Goal: Transaction & Acquisition: Purchase product/service

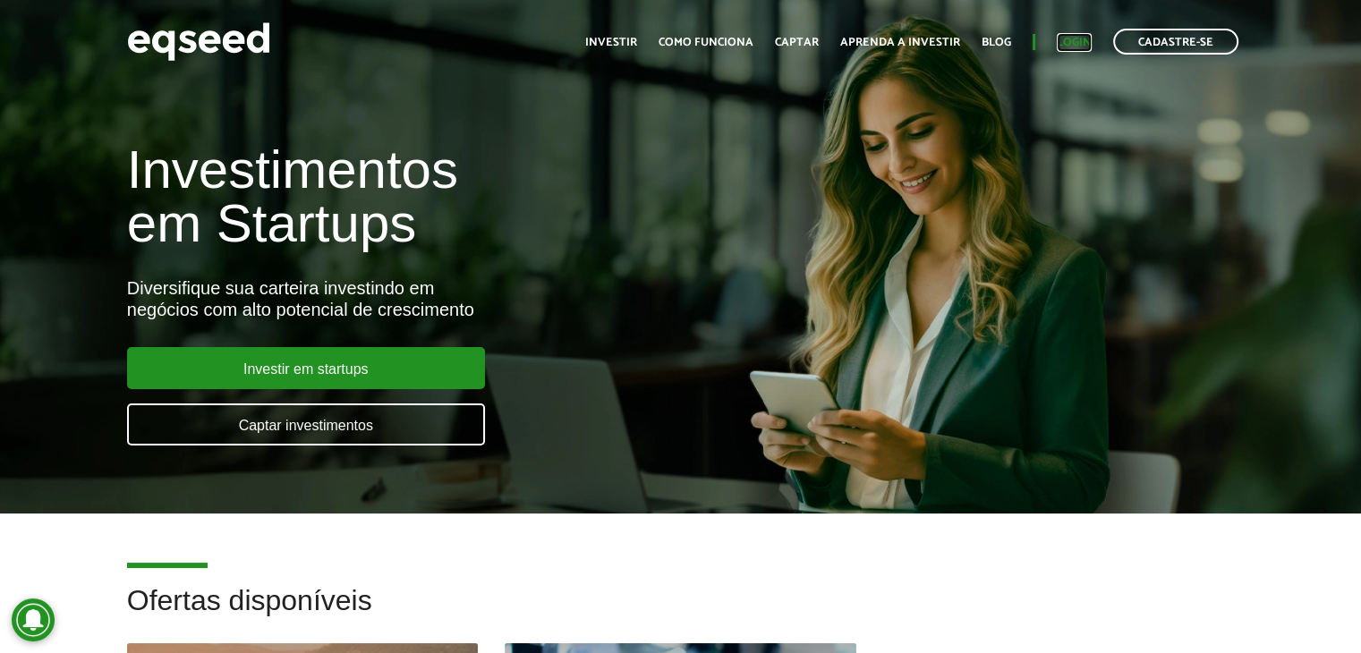
click at [1071, 39] on link "Login" at bounding box center [1074, 43] width 35 height 12
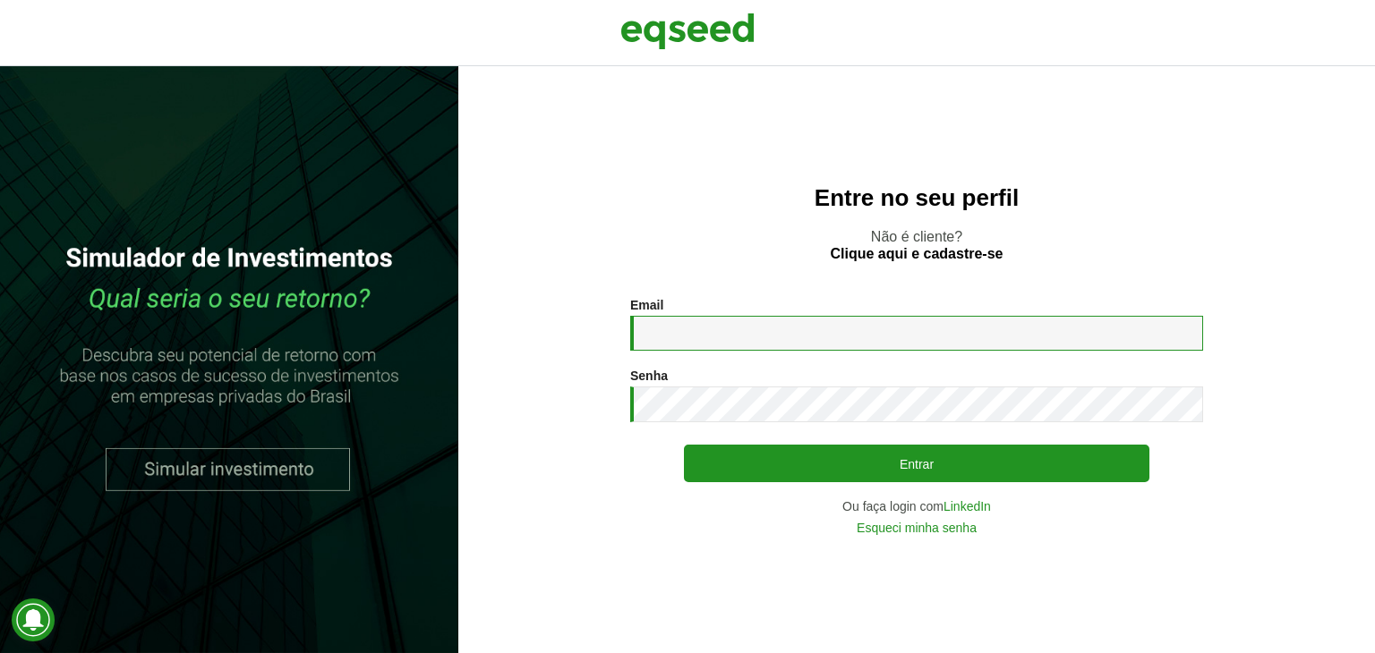
click at [836, 334] on input "Email *" at bounding box center [916, 333] width 573 height 35
type input "**********"
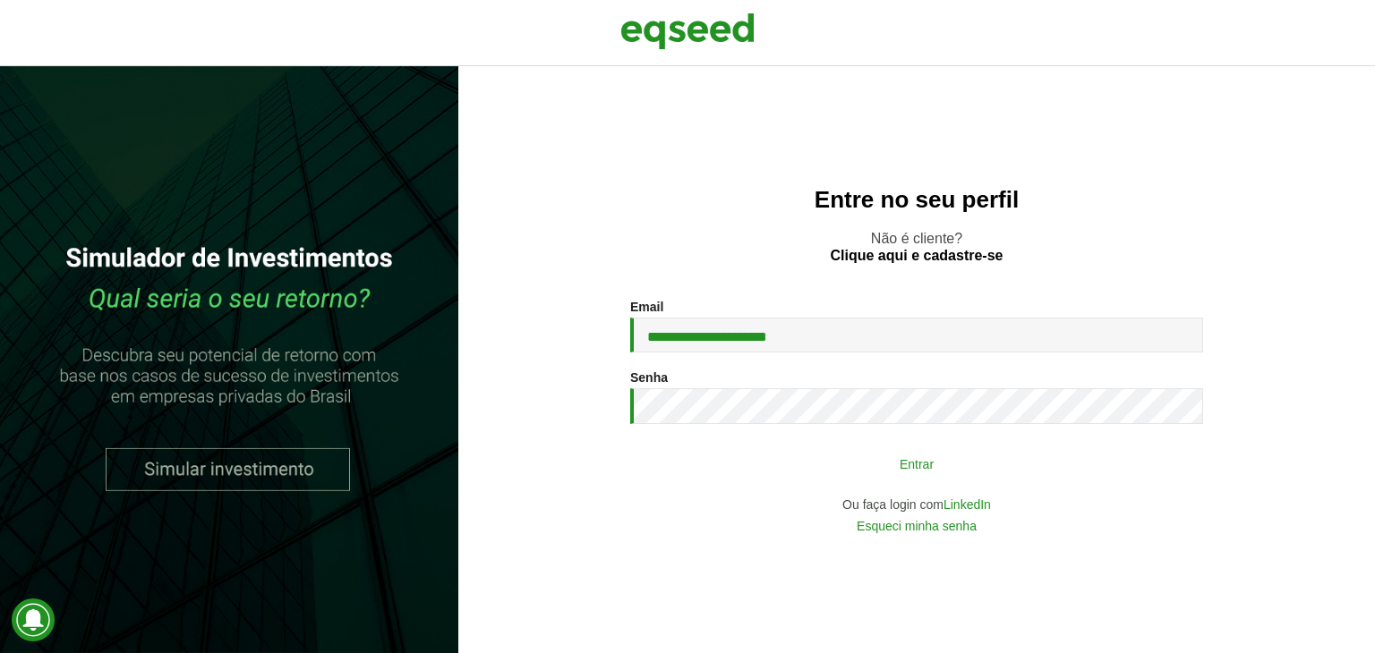
click at [794, 456] on button "Entrar" at bounding box center [916, 464] width 465 height 34
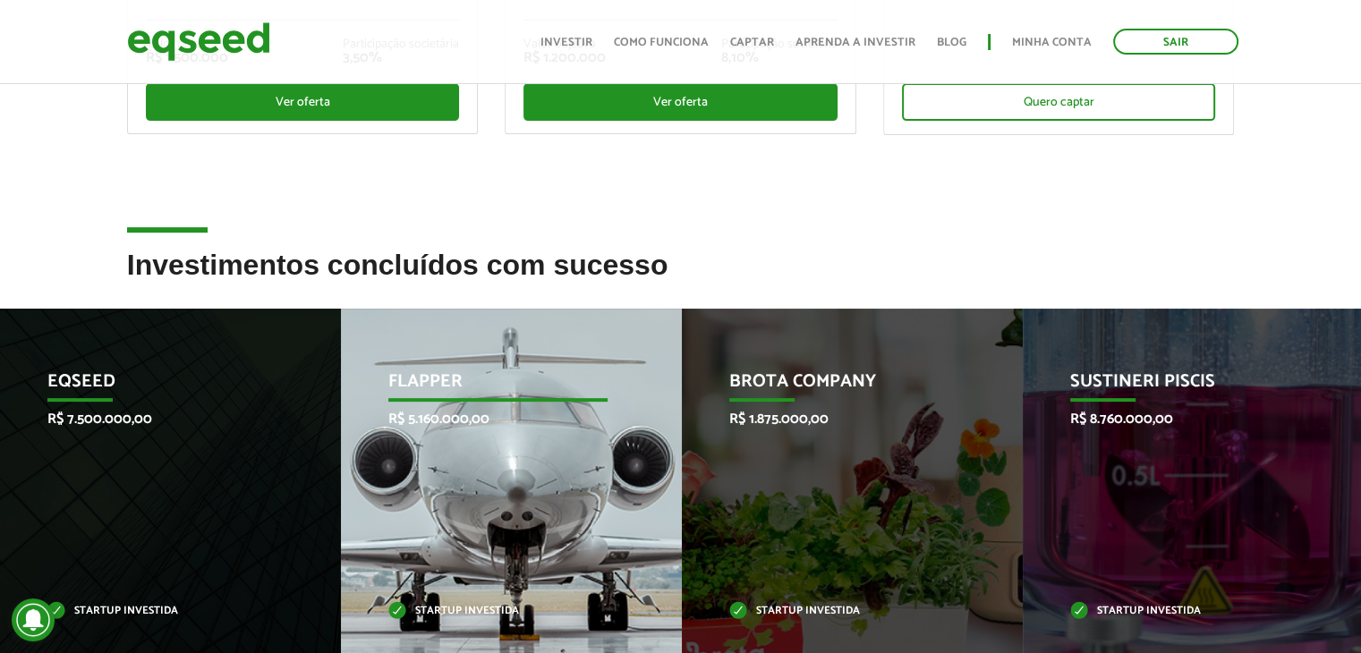
scroll to position [537, 0]
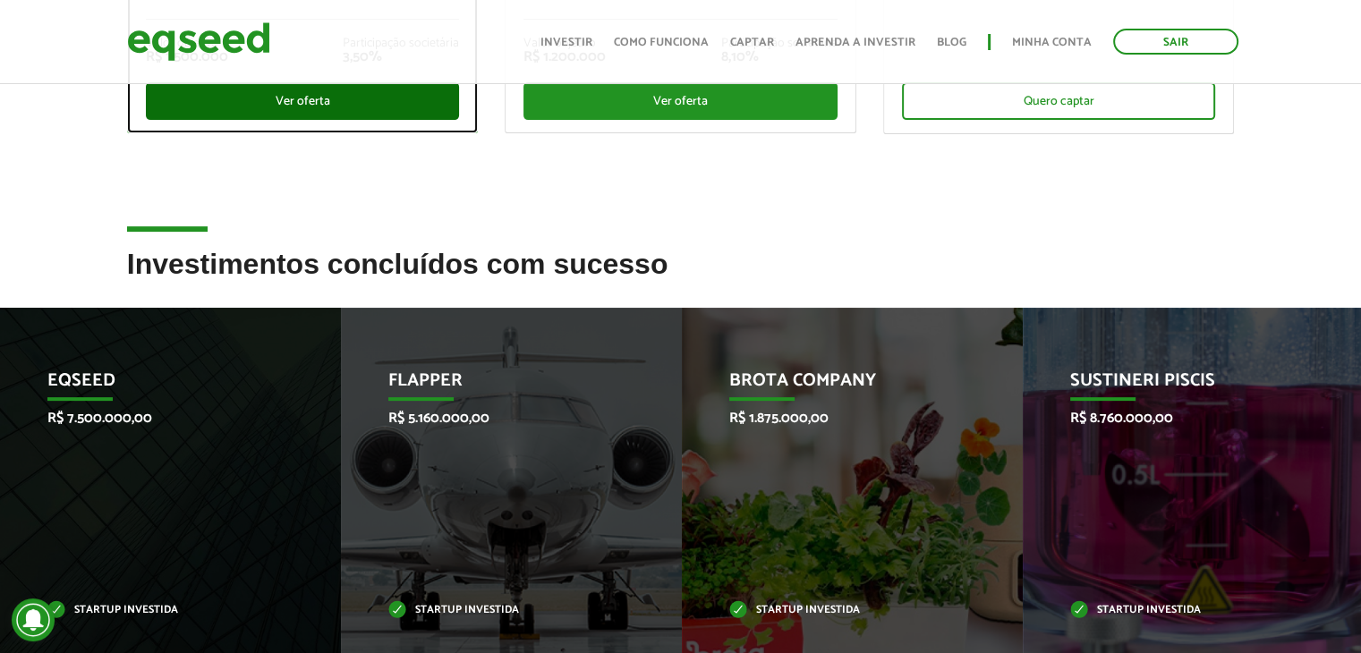
click at [319, 104] on div "Ver oferta" at bounding box center [303, 101] width 314 height 38
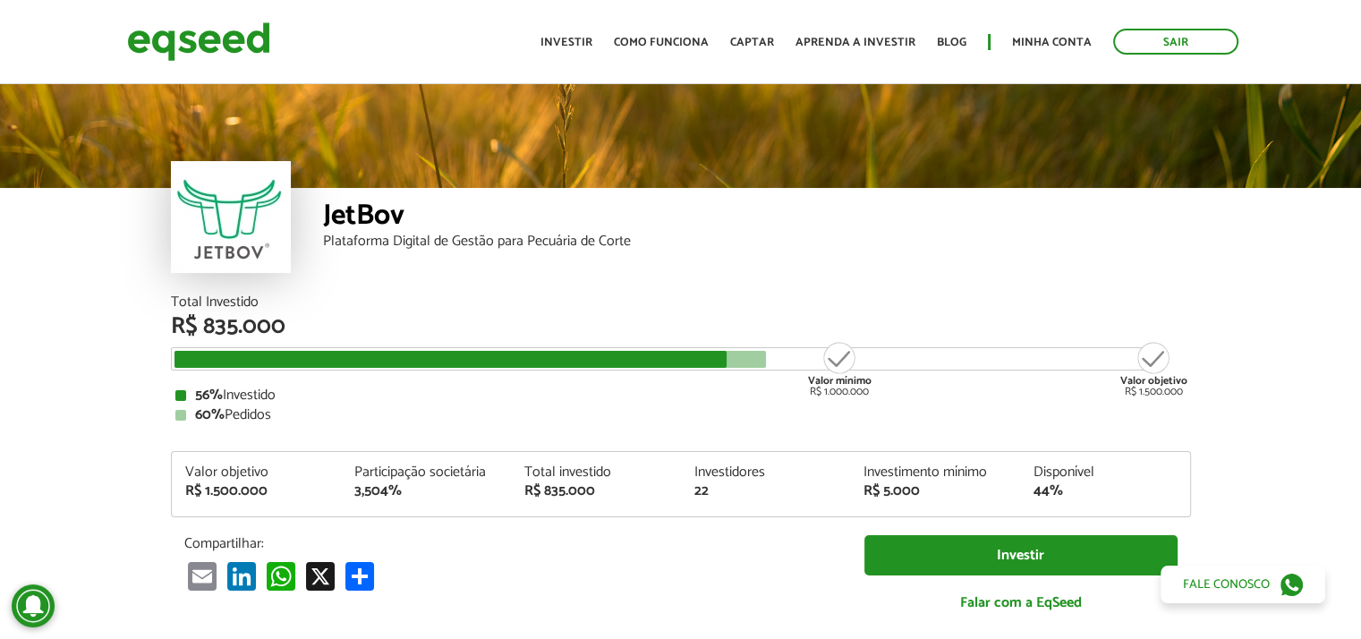
click at [791, 583] on div "Email LinkedIn WhatsApp X Compartilhar" at bounding box center [510, 576] width 653 height 30
click at [580, 41] on link "Investir" at bounding box center [567, 43] width 52 height 12
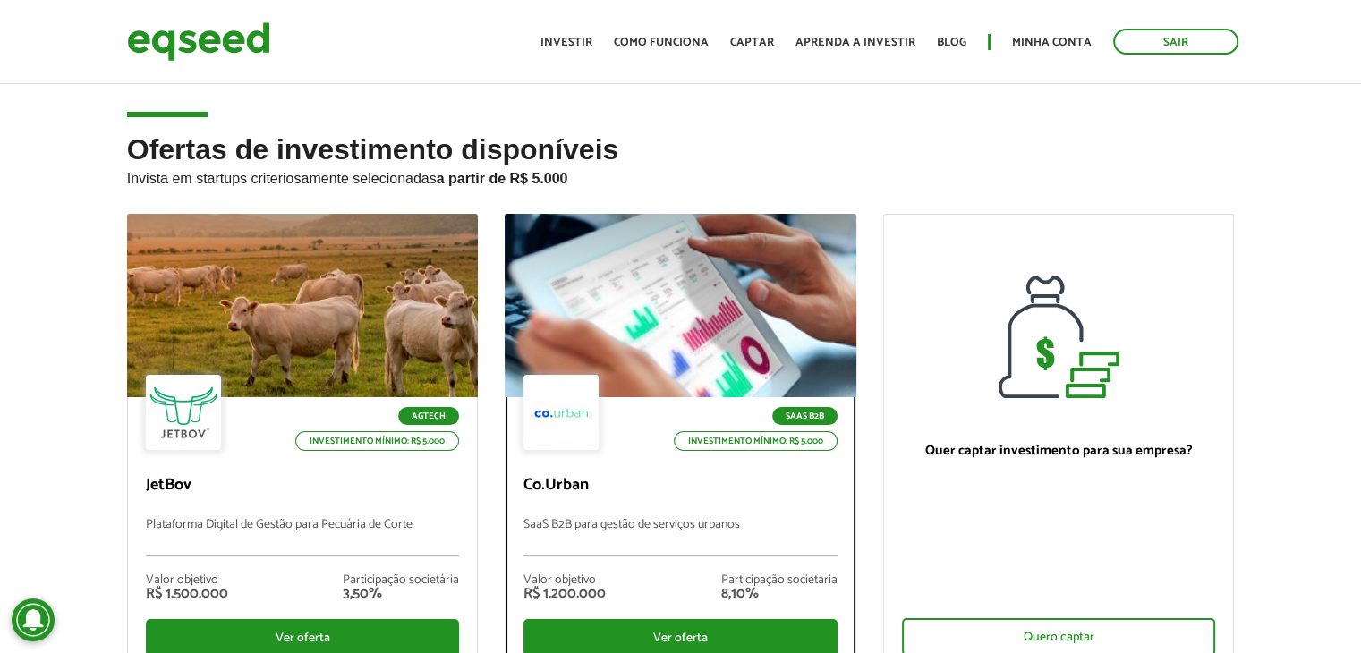
click at [704, 335] on div at bounding box center [681, 306] width 422 height 220
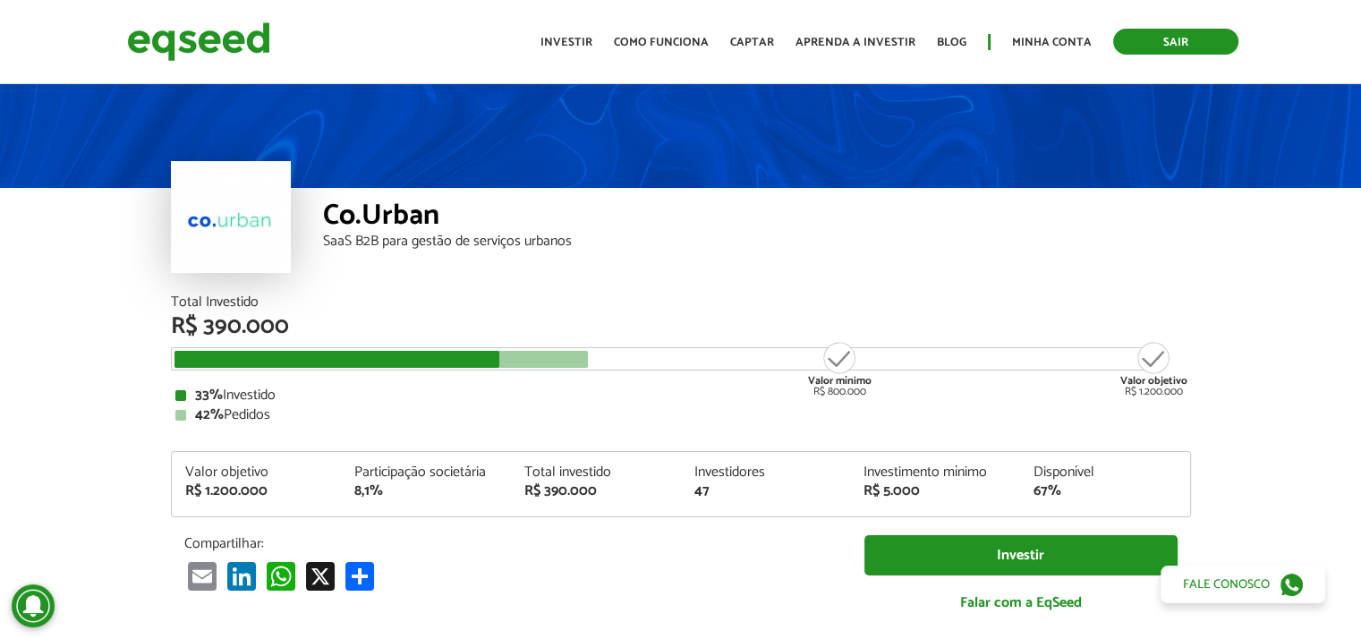
click at [1167, 39] on link "Sair" at bounding box center [1175, 42] width 125 height 26
